Goal: Check status: Check status

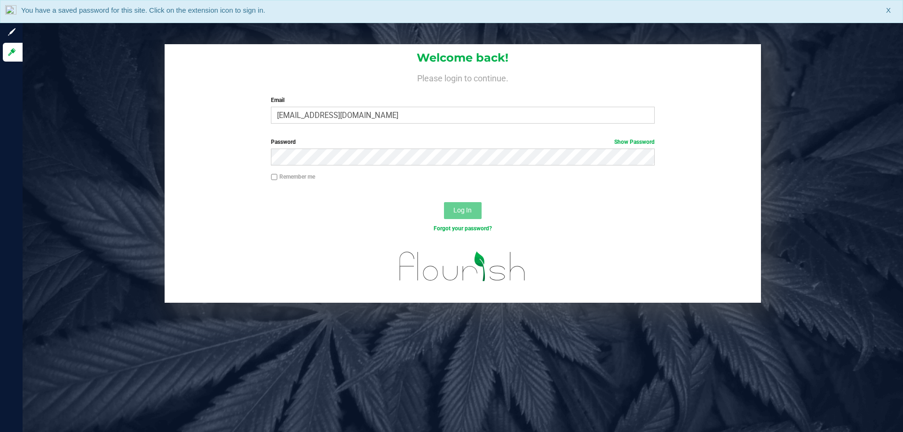
type input "[EMAIL_ADDRESS][DOMAIN_NAME]"
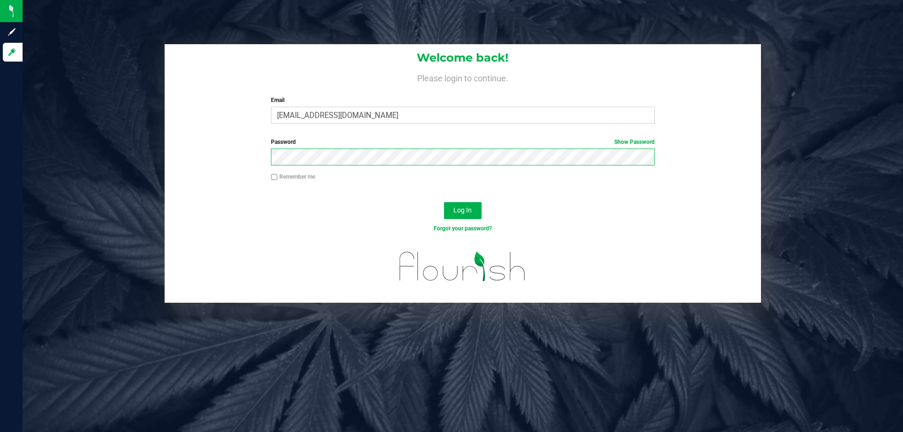
click at [444, 202] on button "Log In" at bounding box center [463, 210] width 38 height 17
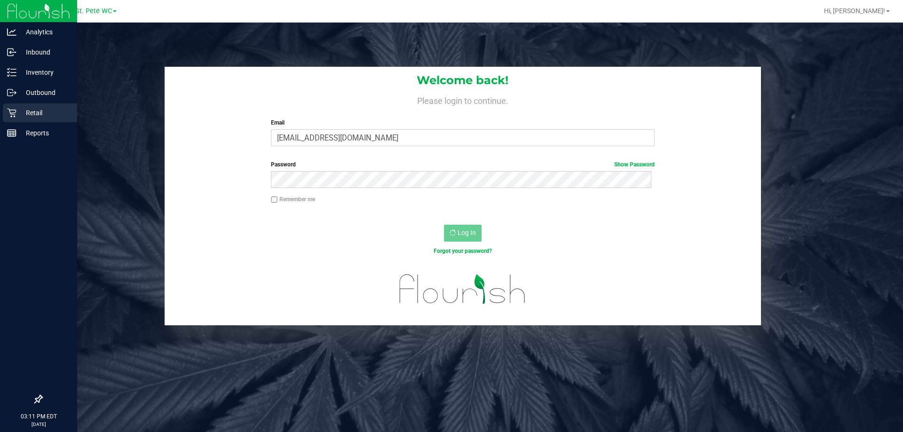
click at [38, 122] on div "Retail" at bounding box center [40, 112] width 74 height 19
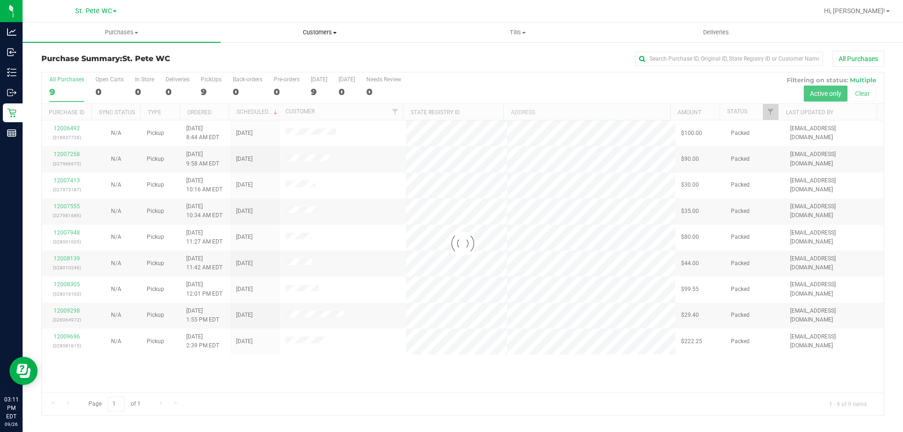
click at [316, 28] on uib-tab-heading "Customers All customers Add a new customer All physicians" at bounding box center [319, 32] width 197 height 19
click at [304, 53] on li "All customers" at bounding box center [320, 56] width 198 height 11
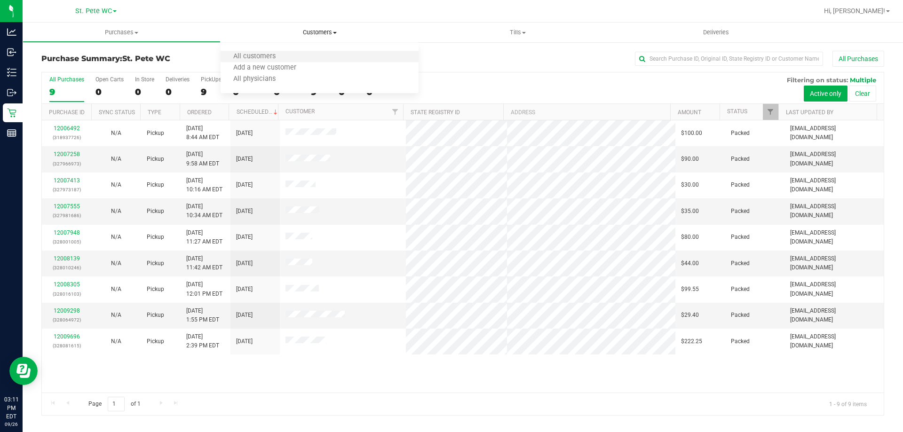
click at [321, 51] on li "All customers" at bounding box center [320, 56] width 198 height 11
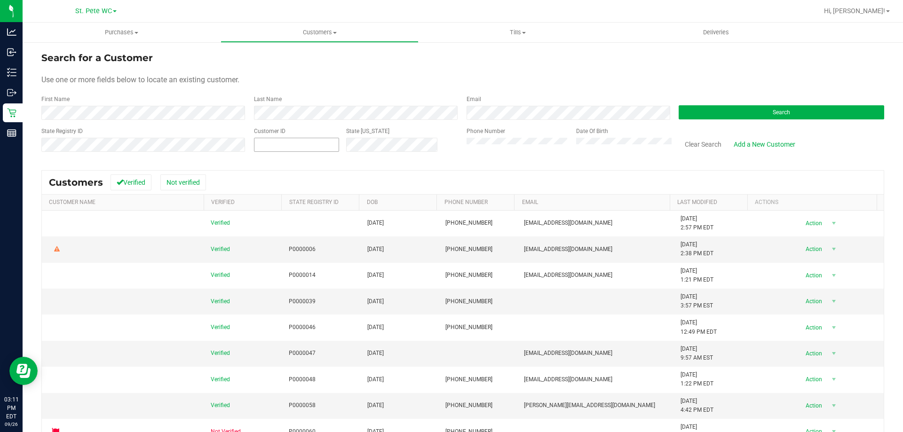
click at [292, 140] on input "text" at bounding box center [296, 144] width 84 height 13
paste input "21392"
type input "21392"
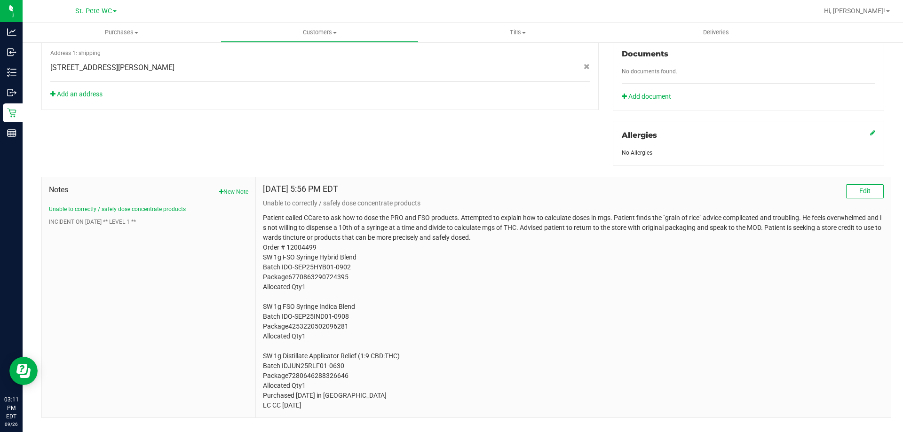
scroll to position [362, 0]
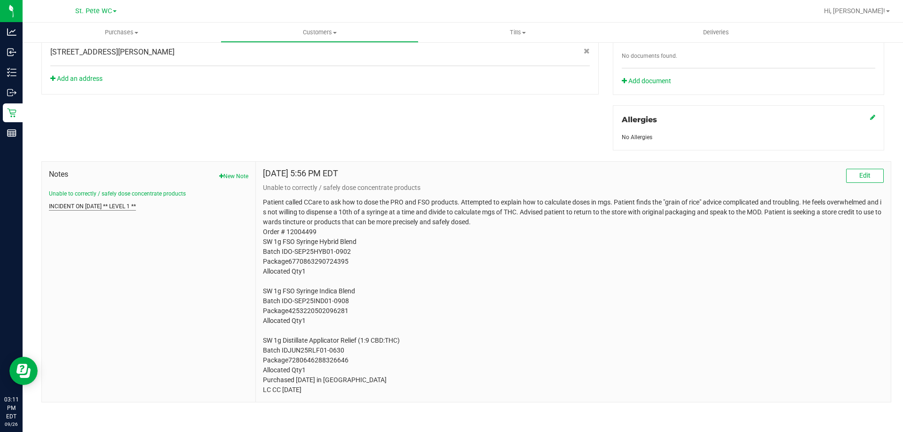
click at [67, 205] on button "INCIDENT ON [DATE] ** LEVEL 1 **" at bounding box center [92, 206] width 87 height 8
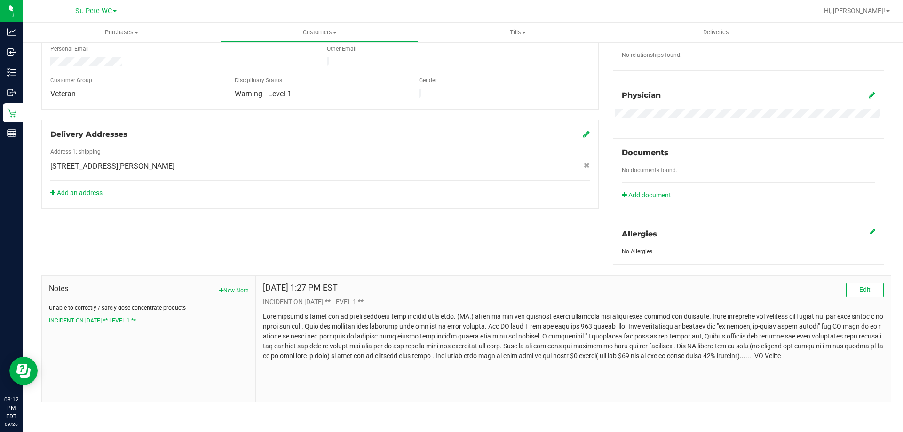
click at [165, 306] on button "Unable to correctly / safely dose concentrate products" at bounding box center [117, 308] width 137 height 8
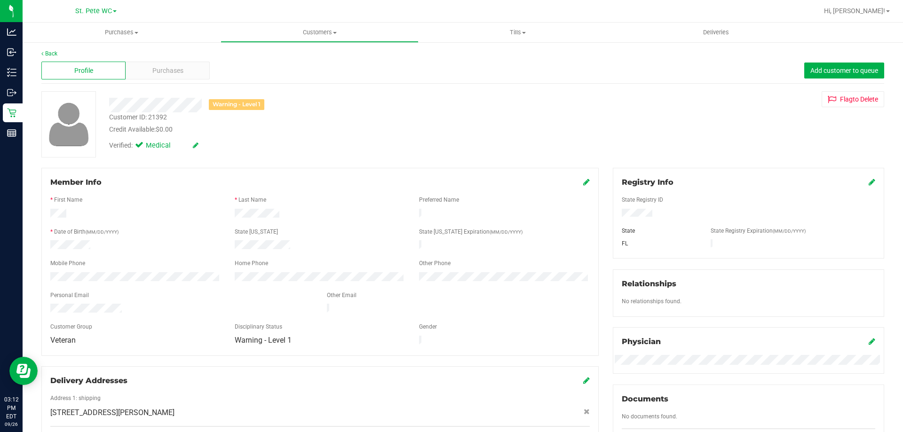
scroll to position [0, 0]
click at [173, 74] on span "Purchases" at bounding box center [167, 72] width 31 height 10
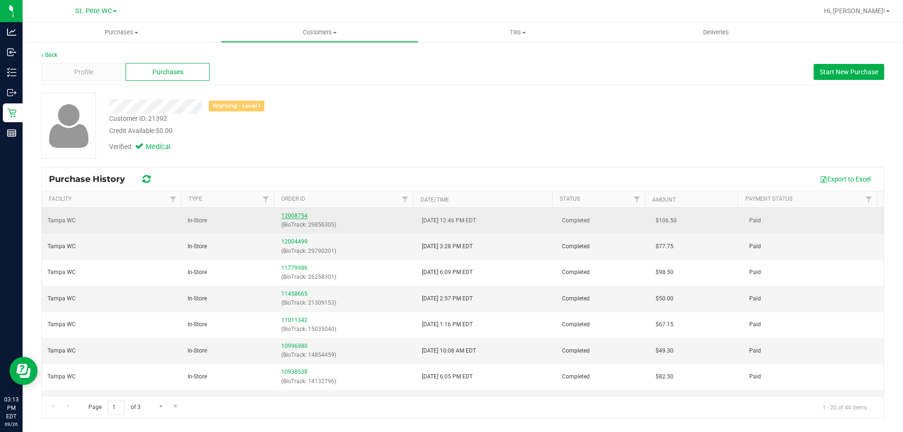
click at [294, 215] on link "12008754" at bounding box center [294, 216] width 26 height 7
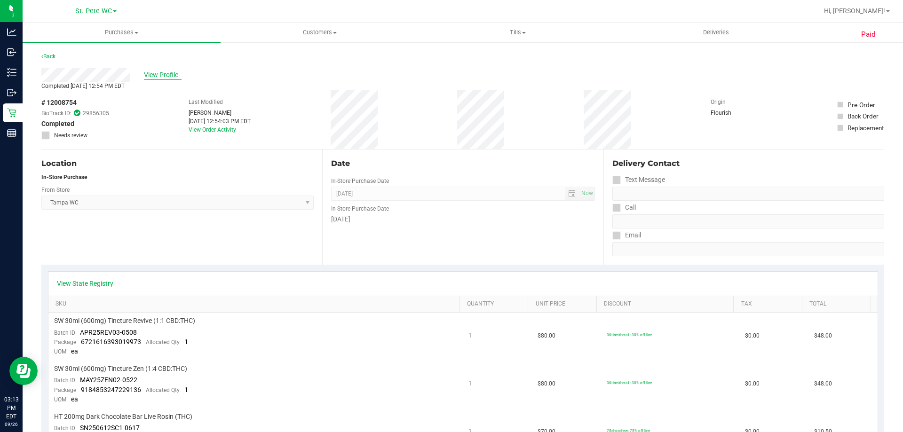
click at [163, 79] on span "View Profile" at bounding box center [163, 75] width 38 height 10
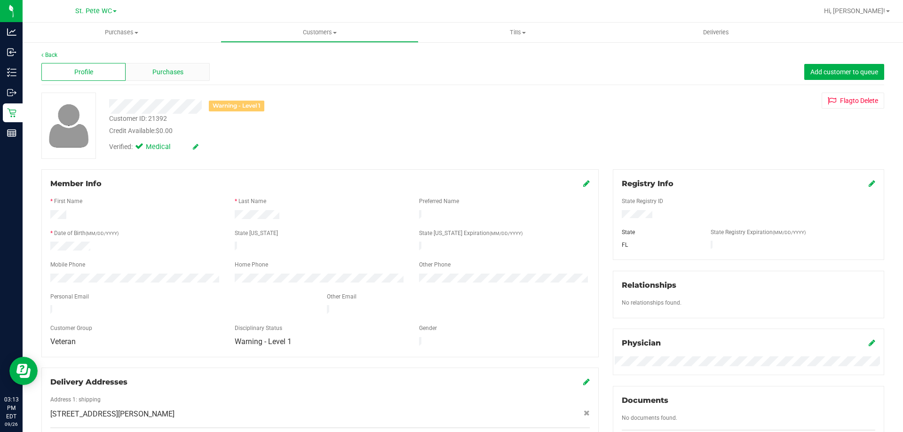
click at [163, 78] on div "Purchases" at bounding box center [168, 72] width 84 height 18
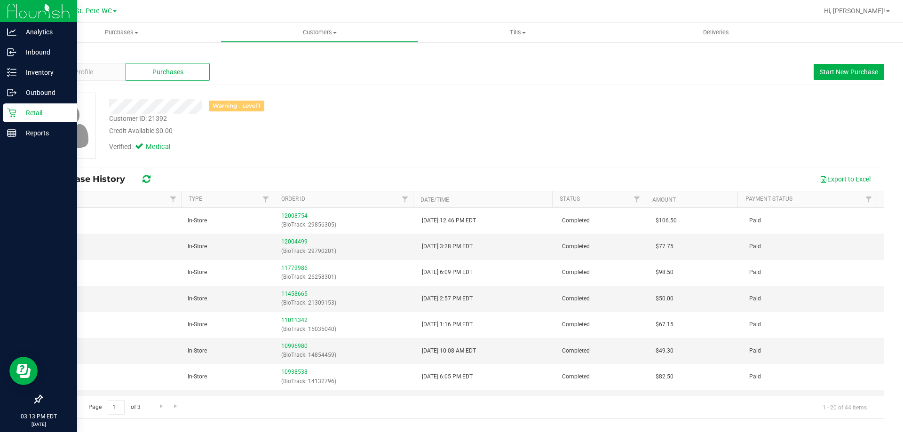
click at [16, 114] on icon at bounding box center [11, 112] width 9 height 9
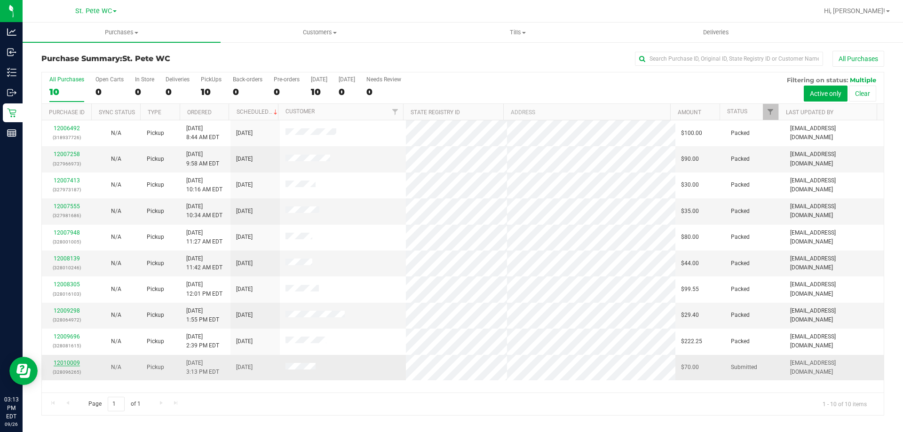
click at [66, 361] on link "12010009" at bounding box center [67, 363] width 26 height 7
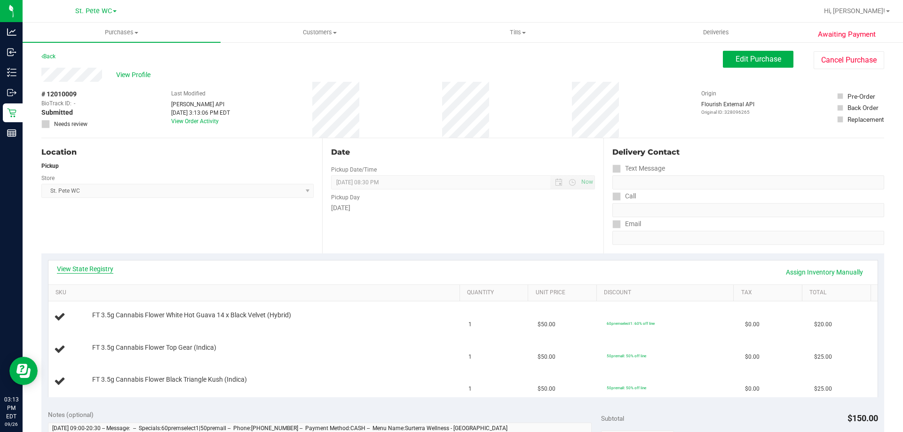
click at [92, 268] on link "View State Registry" at bounding box center [85, 268] width 56 height 9
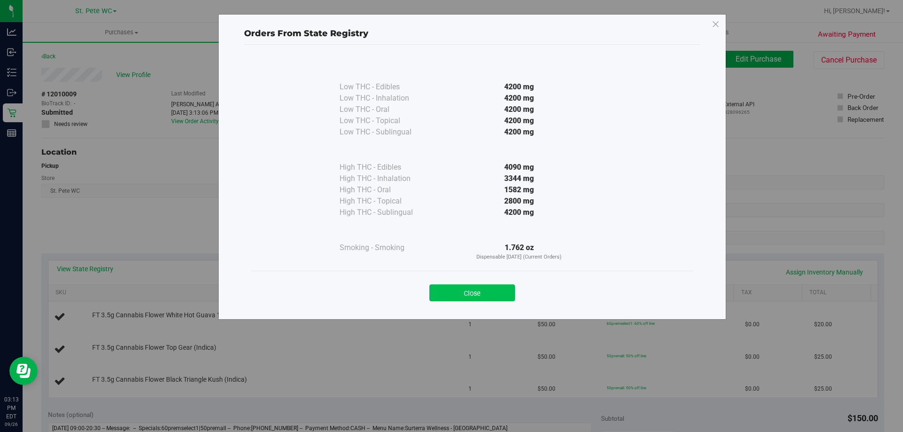
click at [487, 290] on button "Close" at bounding box center [472, 292] width 86 height 17
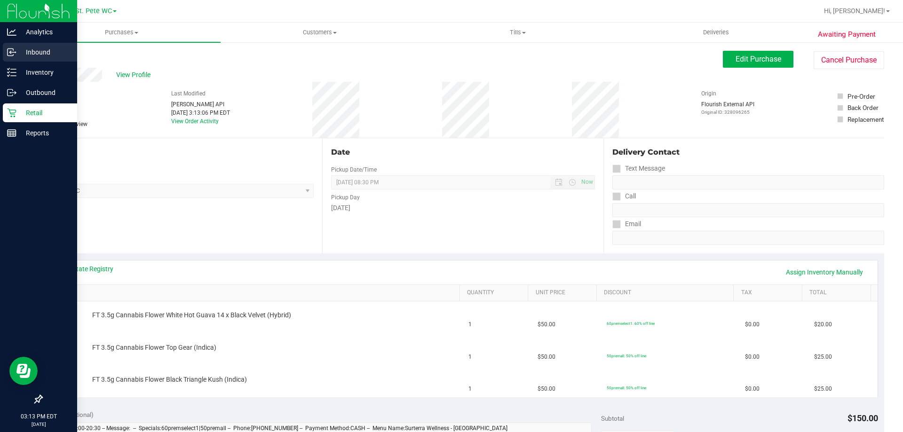
click at [30, 54] on p "Inbound" at bounding box center [44, 52] width 56 height 11
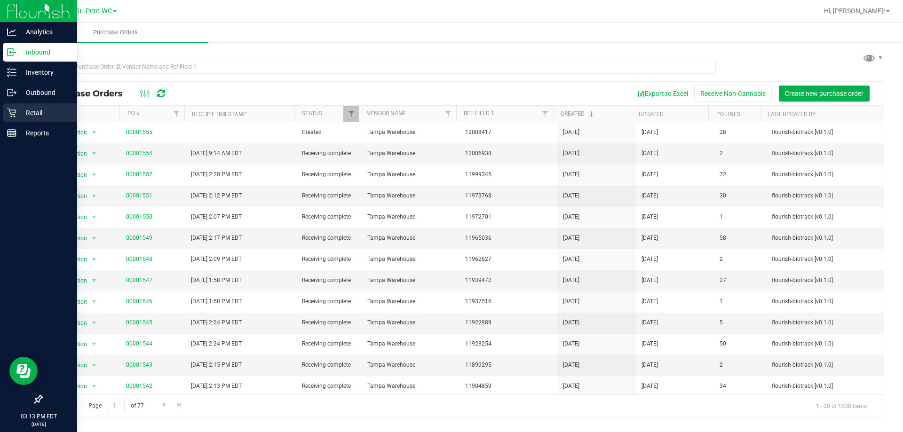
click at [29, 105] on div "Retail" at bounding box center [40, 112] width 74 height 19
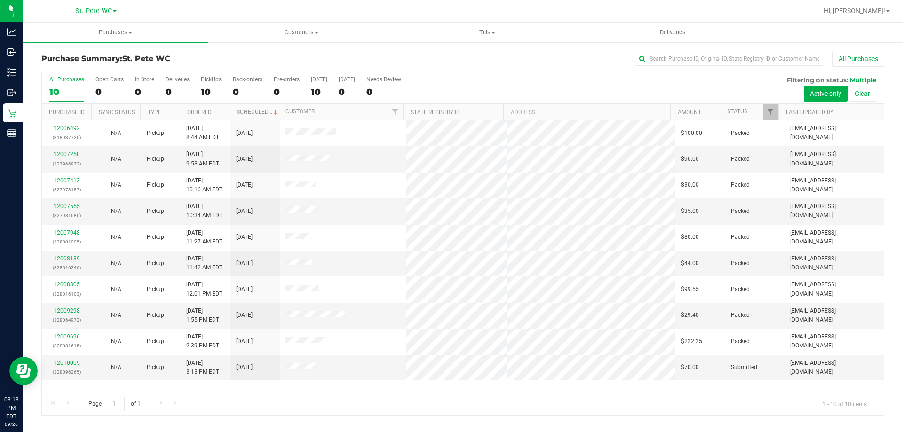
click at [58, 96] on div "10" at bounding box center [66, 92] width 35 height 11
click at [0, 0] on input "All Purchases 10" at bounding box center [0, 0] width 0 height 0
click at [65, 363] on link "12010009" at bounding box center [67, 363] width 26 height 7
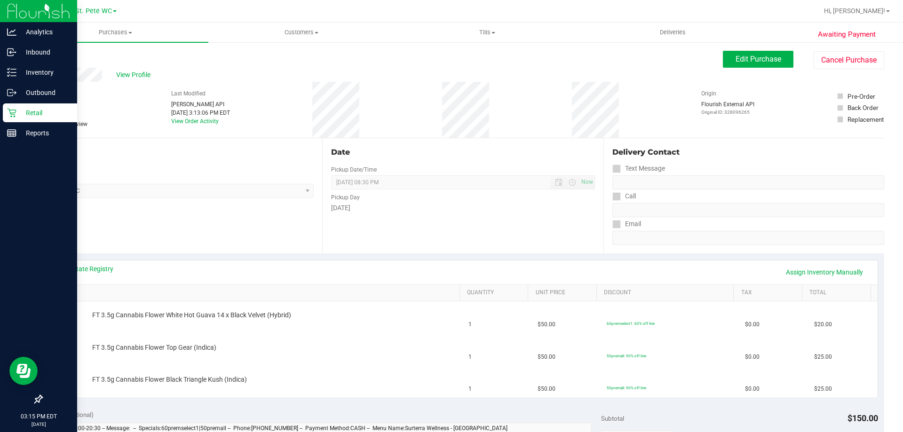
click at [13, 112] on icon at bounding box center [11, 112] width 9 height 9
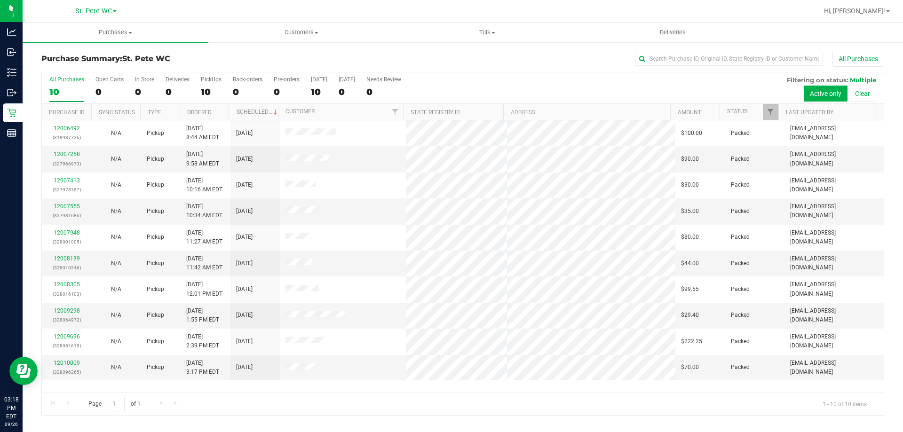
click at [595, 73] on div "All Purchases 10 Open Carts 0 In Store 0 Deliveries 0 PickUps 10 Back-orders 0 …" at bounding box center [463, 76] width 842 height 8
click at [61, 85] on label "All Purchases 10" at bounding box center [66, 89] width 35 height 26
click at [0, 0] on input "All Purchases 10" at bounding box center [0, 0] width 0 height 0
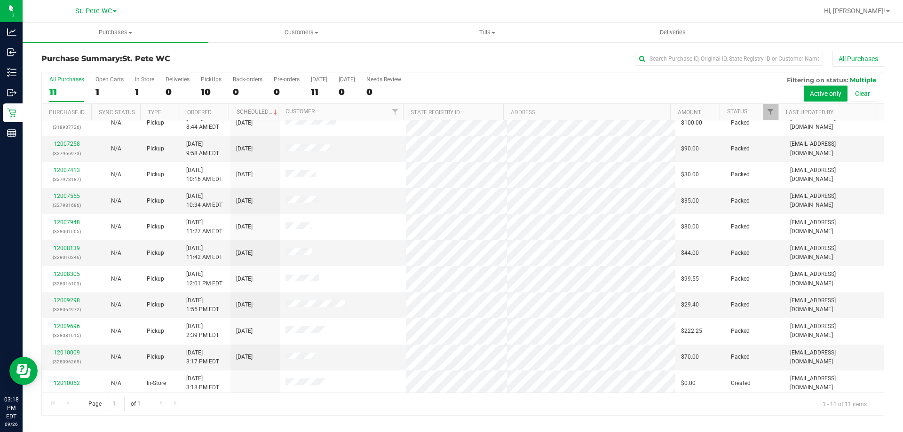
scroll to position [14, 0]
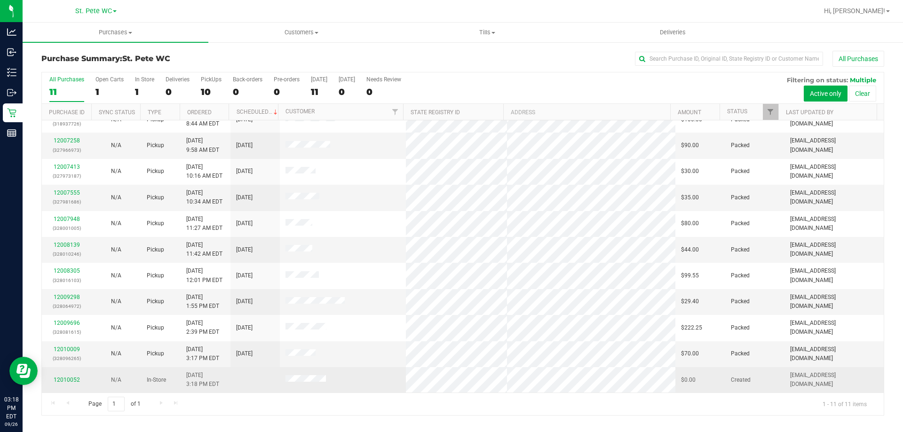
click at [306, 376] on span at bounding box center [305, 379] width 40 height 9
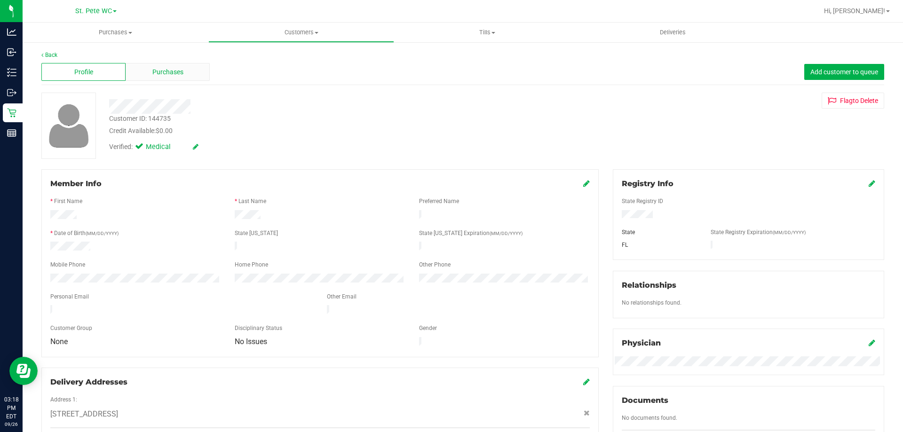
click at [191, 67] on div "Purchases" at bounding box center [168, 72] width 84 height 18
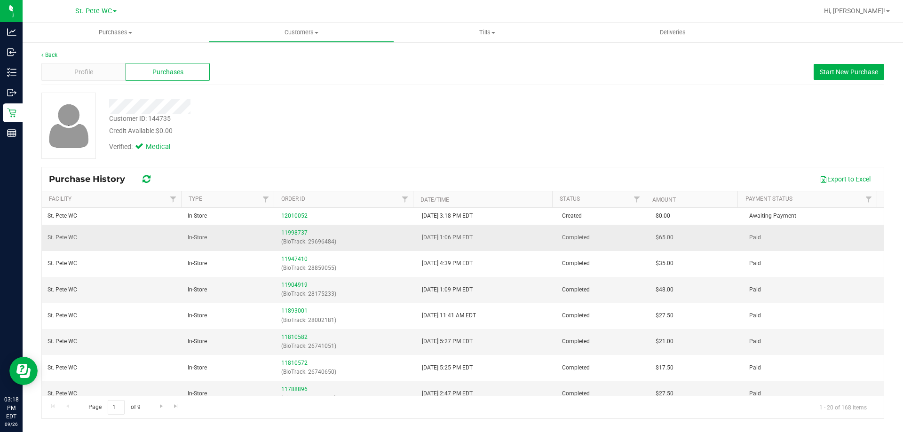
click at [308, 239] on p "(BioTrack: 29696484)" at bounding box center [345, 241] width 129 height 9
click at [300, 231] on link "11998737" at bounding box center [294, 232] width 26 height 7
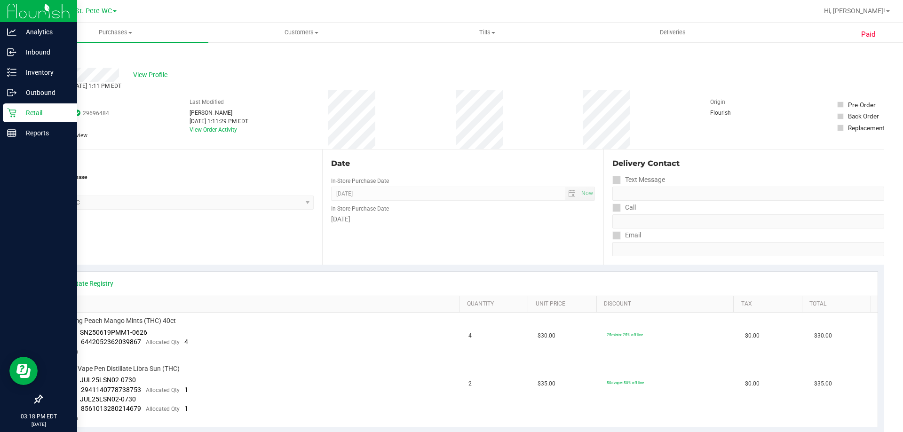
click at [16, 113] on p "Retail" at bounding box center [44, 112] width 56 height 11
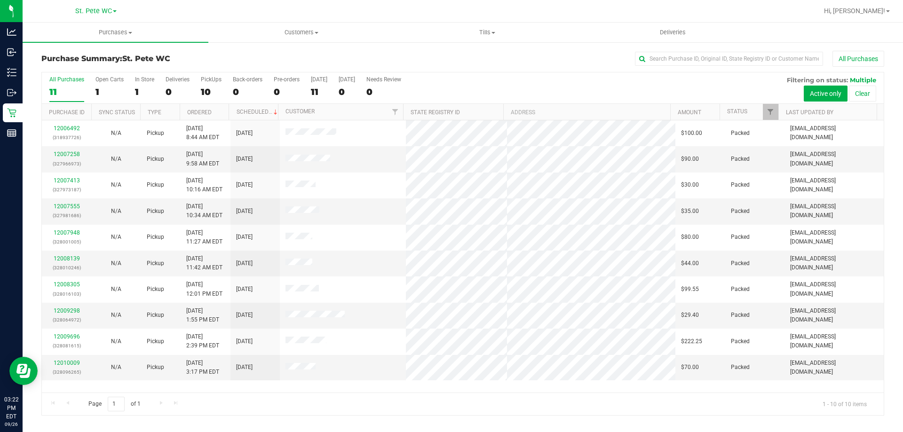
click at [56, 79] on div "All Purchases" at bounding box center [66, 79] width 35 height 7
click at [0, 0] on input "All Purchases 11" at bounding box center [0, 0] width 0 height 0
click at [863, 47] on div "Purchase Summary: St. [PERSON_NAME] WC All Purchases All Purchases 10 Open Cart…" at bounding box center [463, 233] width 880 height 384
click at [861, 54] on button "All Purchases" at bounding box center [858, 59] width 52 height 16
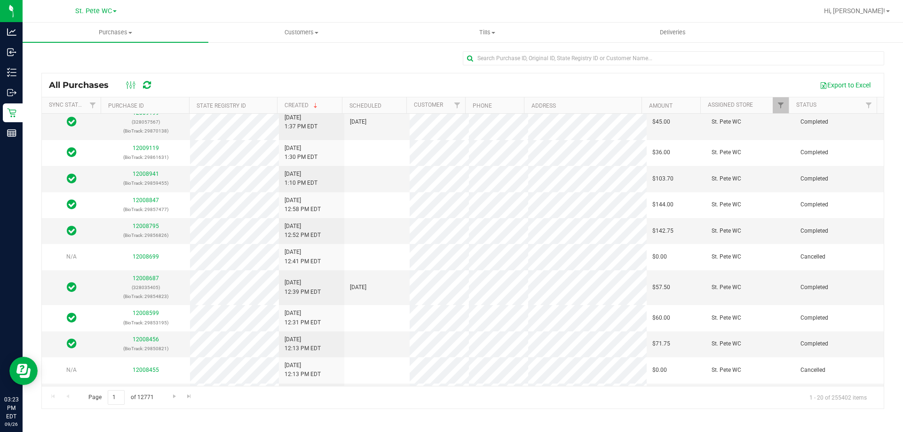
scroll to position [284, 0]
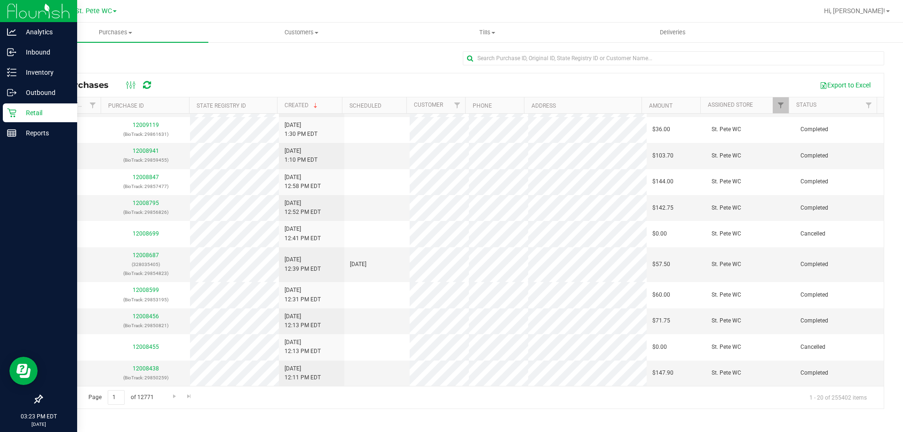
click at [14, 117] on icon at bounding box center [11, 113] width 9 height 9
